Goal: Information Seeking & Learning: Learn about a topic

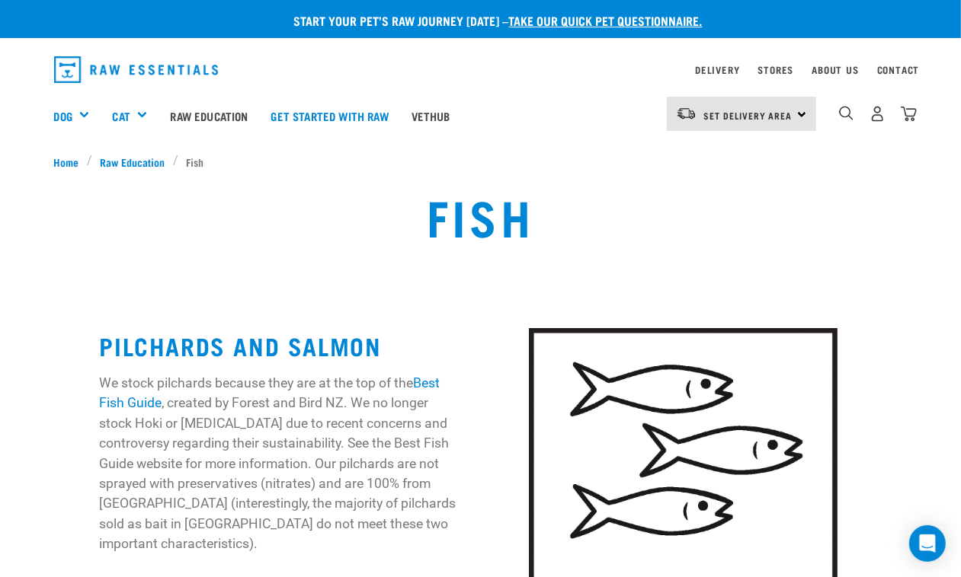
click at [2, 195] on div "Fish" at bounding box center [480, 228] width 961 height 116
click at [832, 103] on div "0" at bounding box center [866, 115] width 101 height 61
click at [840, 104] on div "0" at bounding box center [877, 114] width 78 height 34
click at [851, 115] on img "dropdown navigation" at bounding box center [846, 113] width 14 height 14
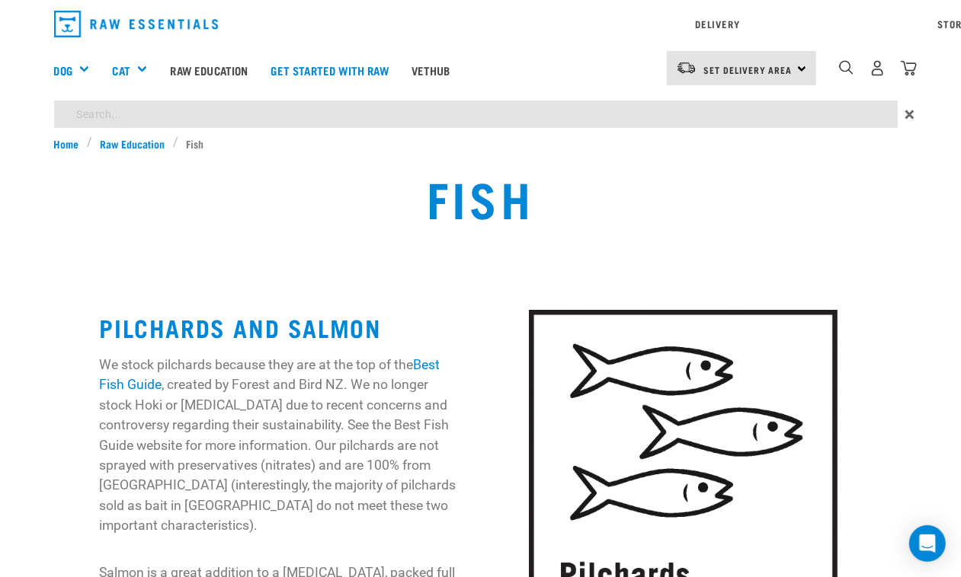
type input "fish"
click at [112, 115] on input "fish" at bounding box center [475, 114] width 843 height 27
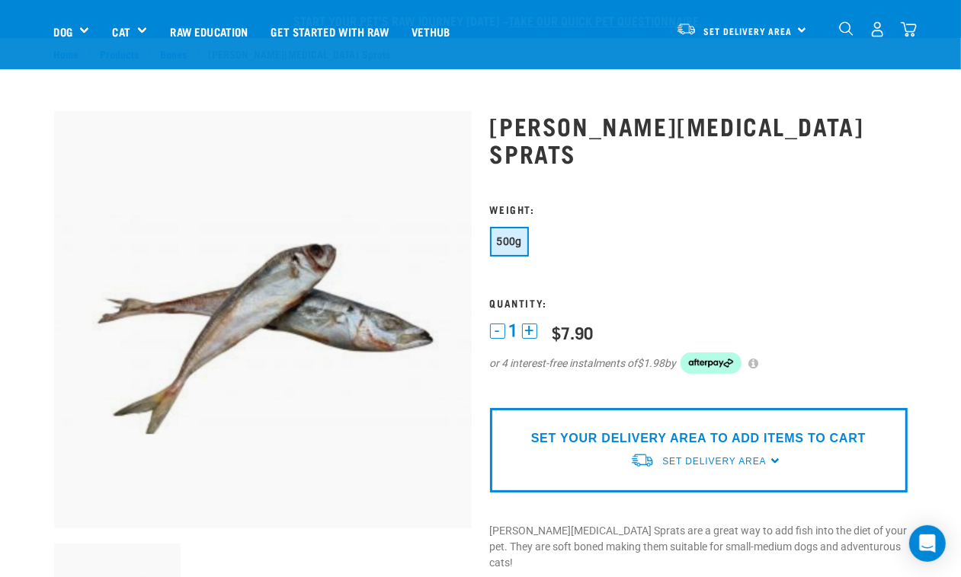
scroll to position [381, 0]
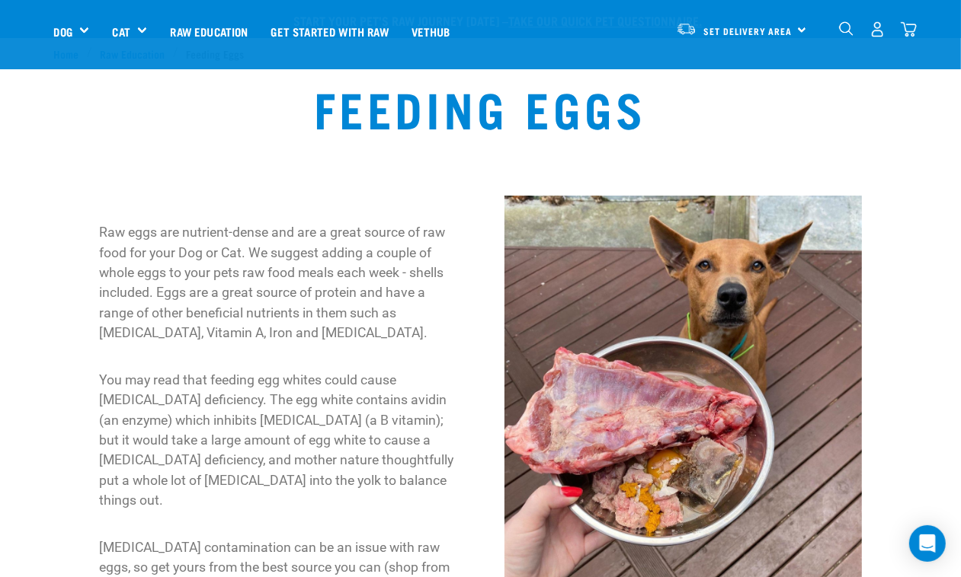
scroll to position [190, 0]
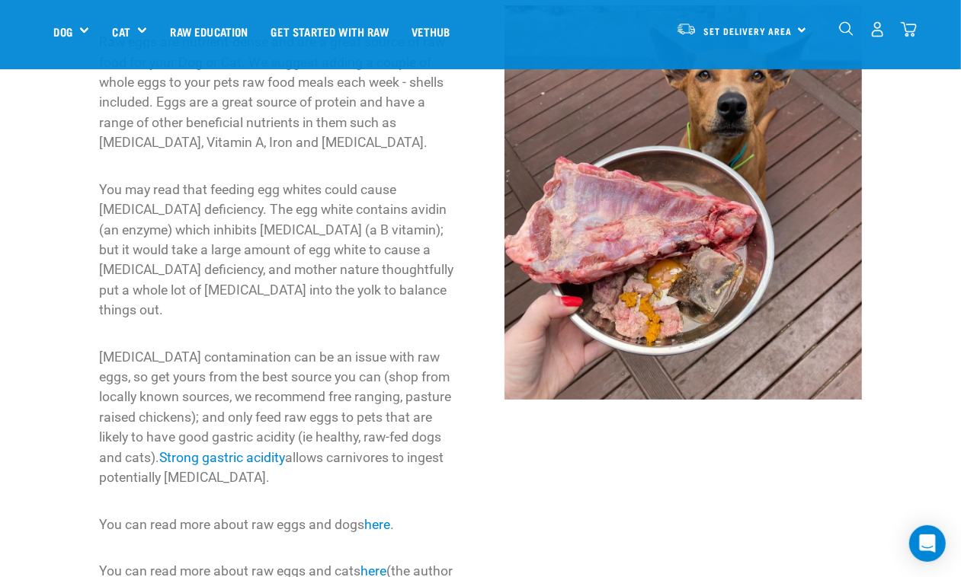
click at [92, 207] on div "Raw eggs are nutrient-dense and are a great source of raw food for your Dog or …" at bounding box center [277, 347] width 405 height 702
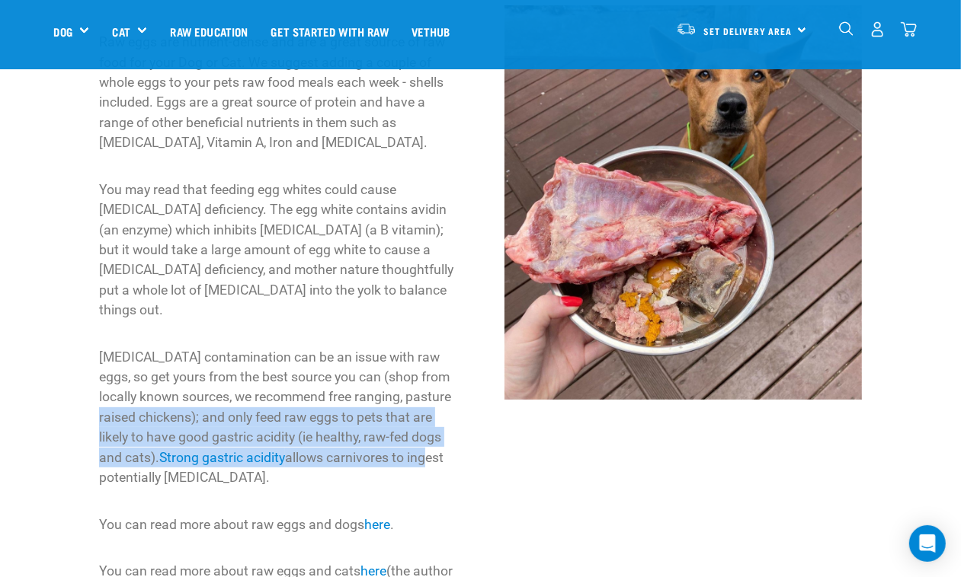
drag, startPoint x: 122, startPoint y: 406, endPoint x: 421, endPoint y: 446, distance: 302.1
click at [421, 446] on p "Salmonella contamination can be an issue with raw eggs, so get yours from the b…" at bounding box center [277, 417] width 357 height 141
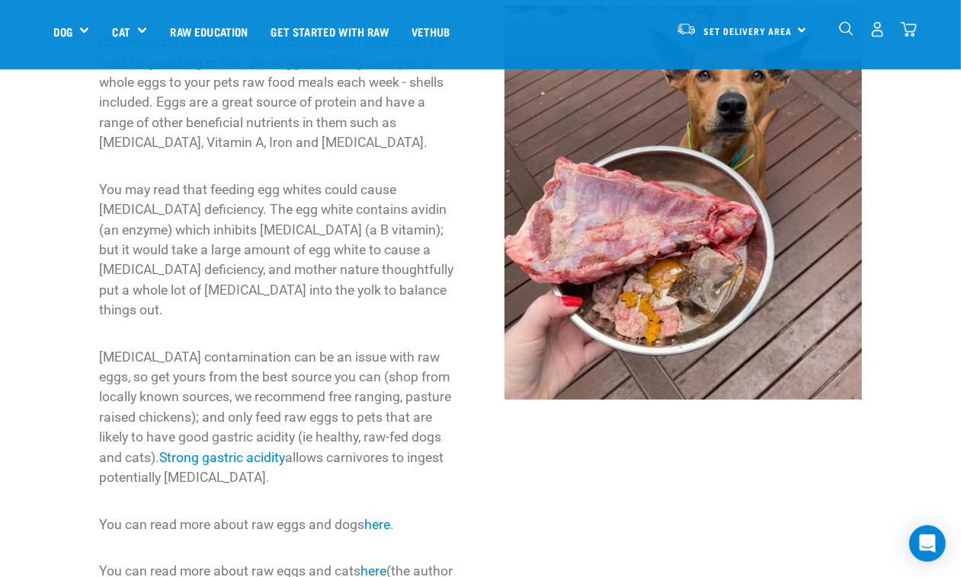
click at [417, 455] on p "Salmonella contamination can be an issue with raw eggs, so get yours from the b…" at bounding box center [277, 417] width 357 height 141
drag, startPoint x: 303, startPoint y: 459, endPoint x: 325, endPoint y: 456, distance: 22.3
click at [290, 443] on p "Salmonella contamination can be an issue with raw eggs, so get yours from the b…" at bounding box center [277, 417] width 357 height 141
click at [326, 457] on p "Salmonella contamination can be an issue with raw eggs, so get yours from the b…" at bounding box center [277, 417] width 357 height 141
click at [512, 526] on div at bounding box center [682, 347] width 405 height 702
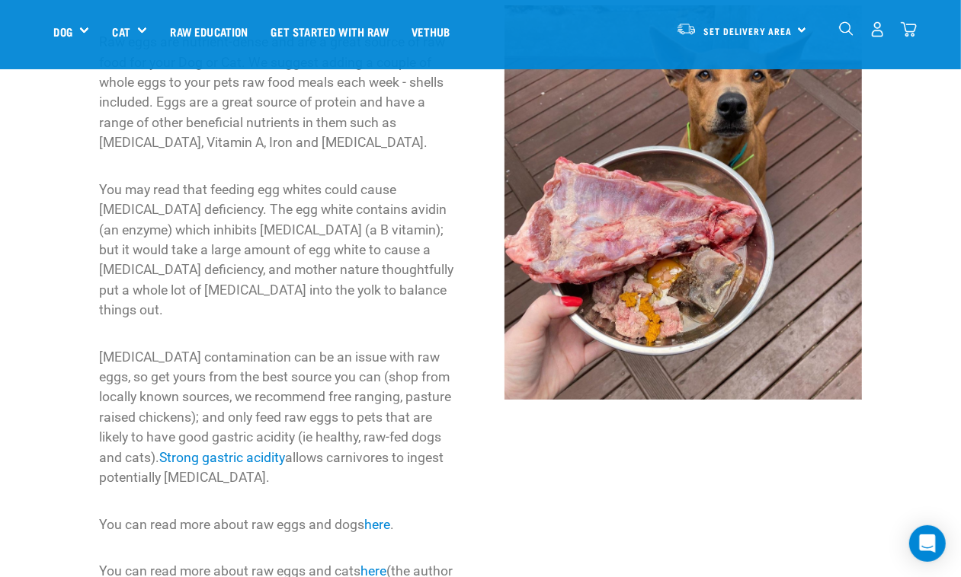
click at [617, 238] on img at bounding box center [682, 202] width 357 height 395
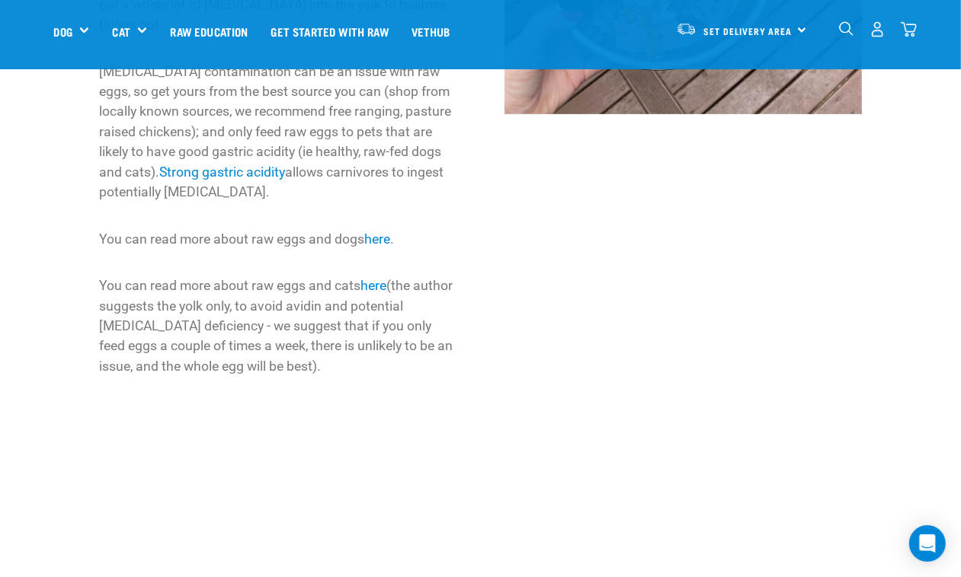
click at [732, 283] on div at bounding box center [682, 62] width 405 height 702
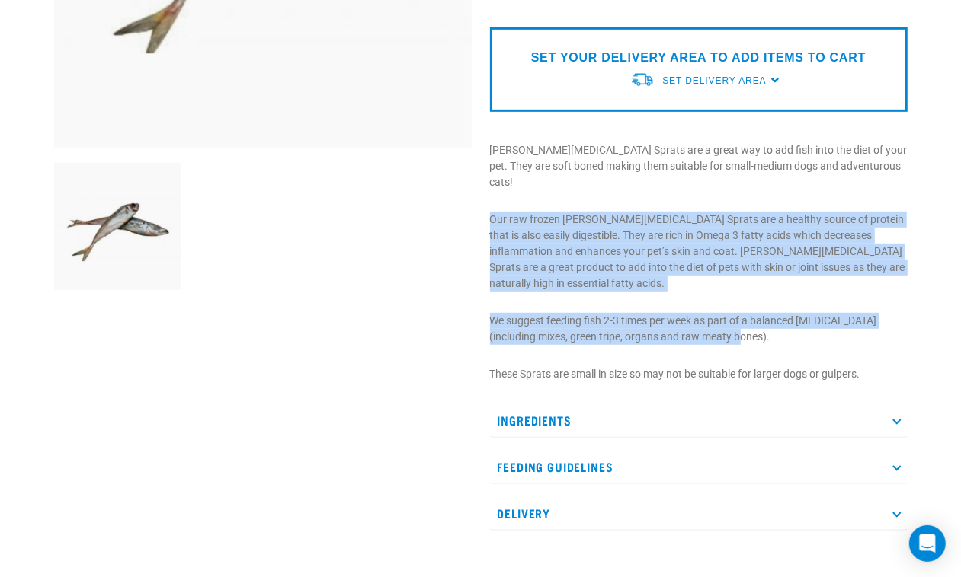
drag, startPoint x: 724, startPoint y: 265, endPoint x: 489, endPoint y: 168, distance: 254.1
click at [489, 168] on div "Jack Mackerel Sprats" at bounding box center [699, 131] width 436 height 843
copy div "Our raw frozen Jack Mackerel Sprats are a healthy source of protein that is als…"
click at [752, 313] on p "We suggest feeding fish 2-3 times per week as part of a balanced raw diet (incl…" at bounding box center [698, 329] width 417 height 32
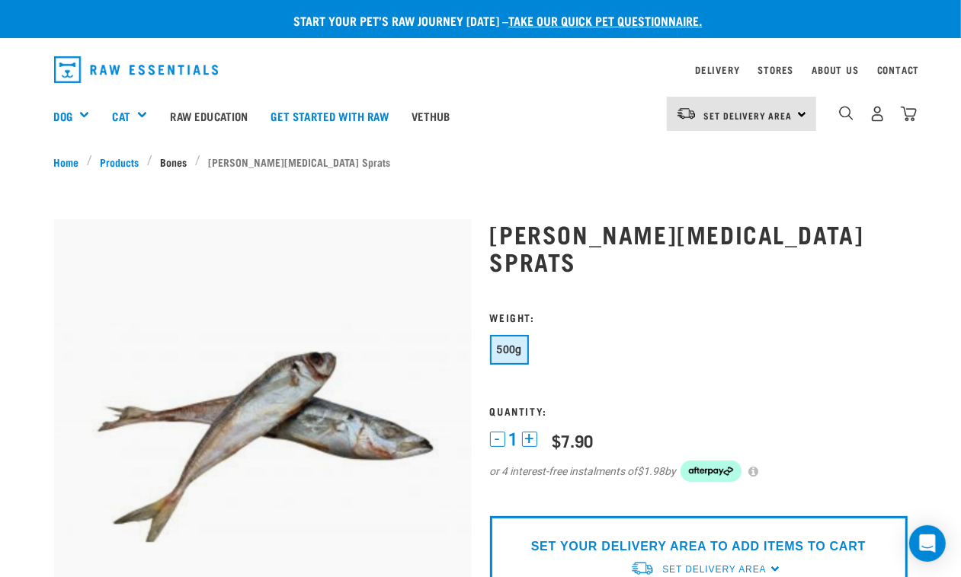
click at [172, 157] on link "Bones" at bounding box center [173, 162] width 43 height 16
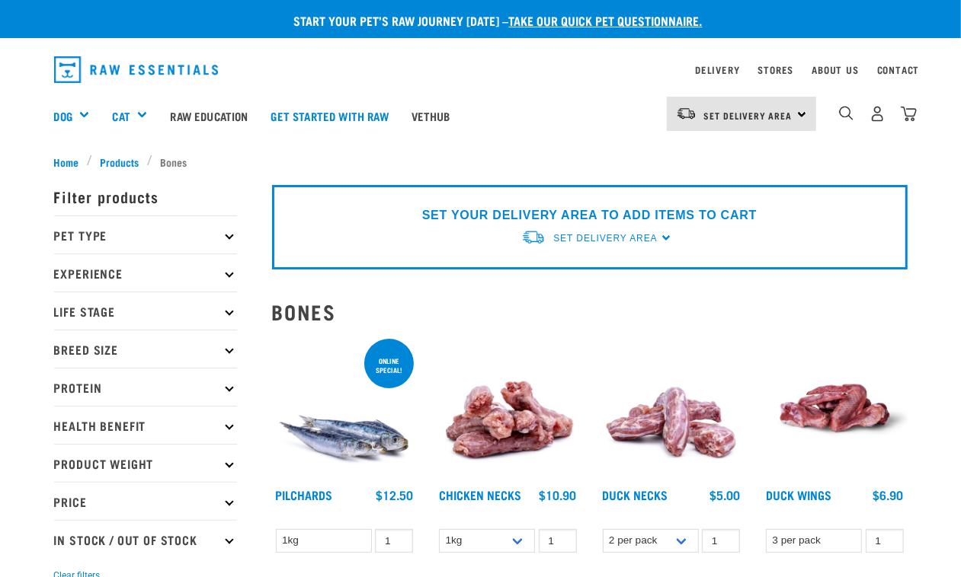
click at [363, 491] on div "Pilchards" at bounding box center [324, 503] width 96 height 30
click at [366, 427] on img at bounding box center [345, 409] width 146 height 146
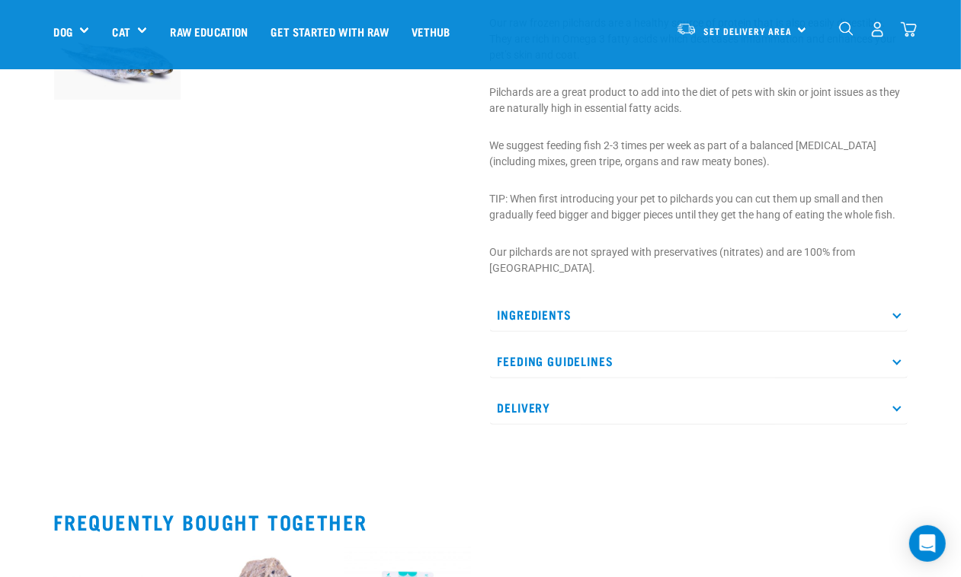
scroll to position [476, 0]
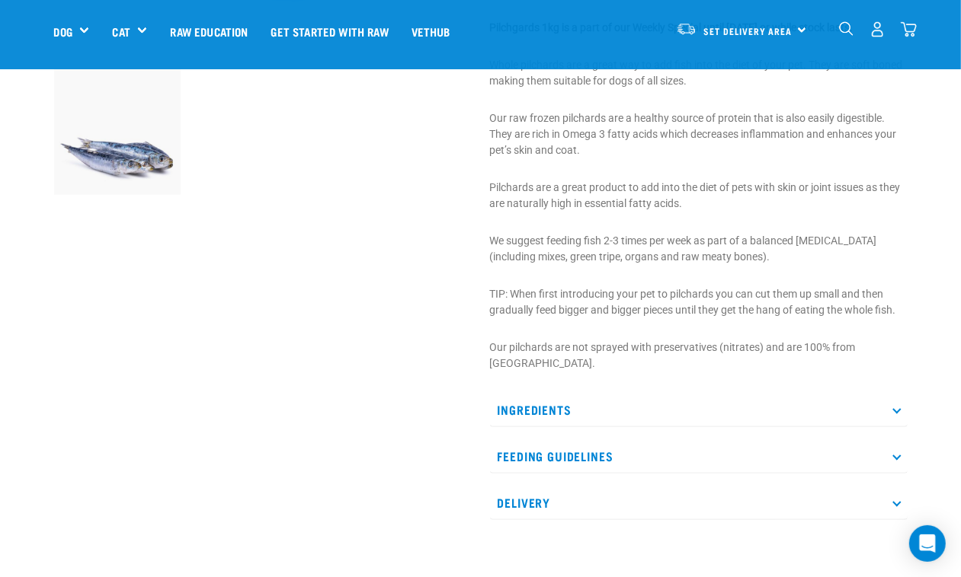
click at [792, 221] on div "Pilchards 1" at bounding box center [699, 78] width 436 height 927
click at [642, 393] on p "Ingredients" at bounding box center [698, 410] width 417 height 34
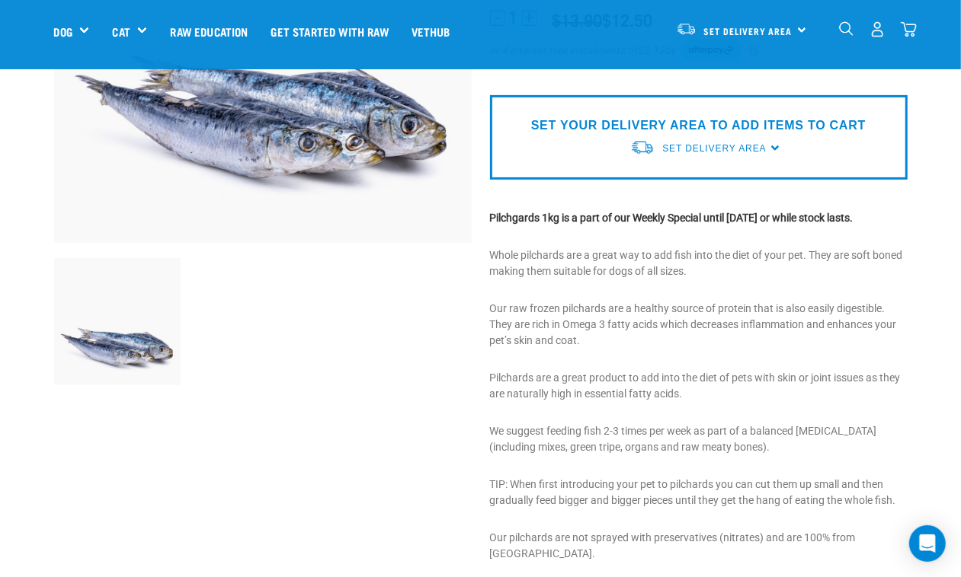
scroll to position [0, 0]
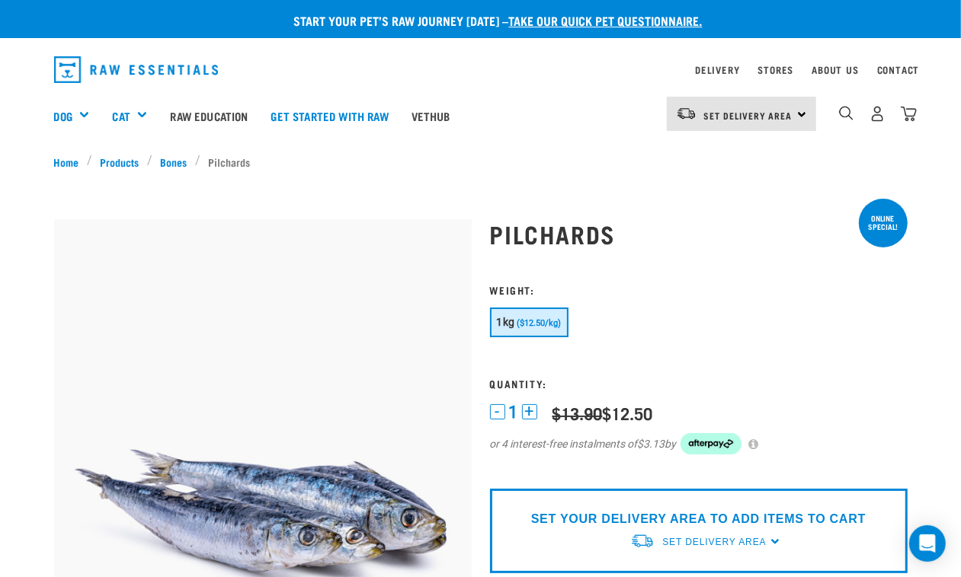
drag, startPoint x: 127, startPoint y: 66, endPoint x: 264, endPoint y: 28, distance: 141.4
click at [128, 66] on img "dropdown navigation" at bounding box center [136, 69] width 165 height 27
